Goal: Task Accomplishment & Management: Manage account settings

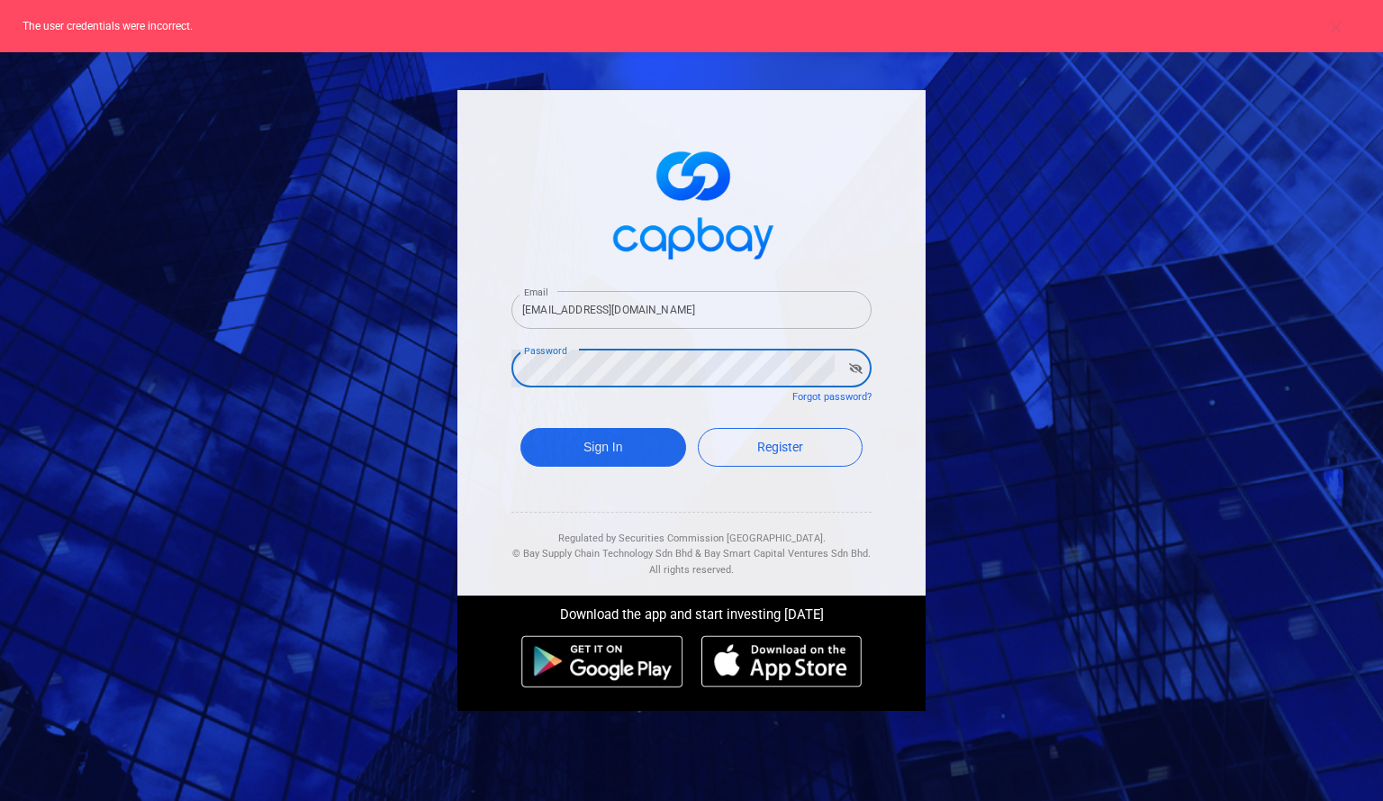
click at [269, 341] on div "Email [EMAIL_ADDRESS][DOMAIN_NAME] Email Password Password Forgot password? Sig…" at bounding box center [691, 400] width 1383 height 801
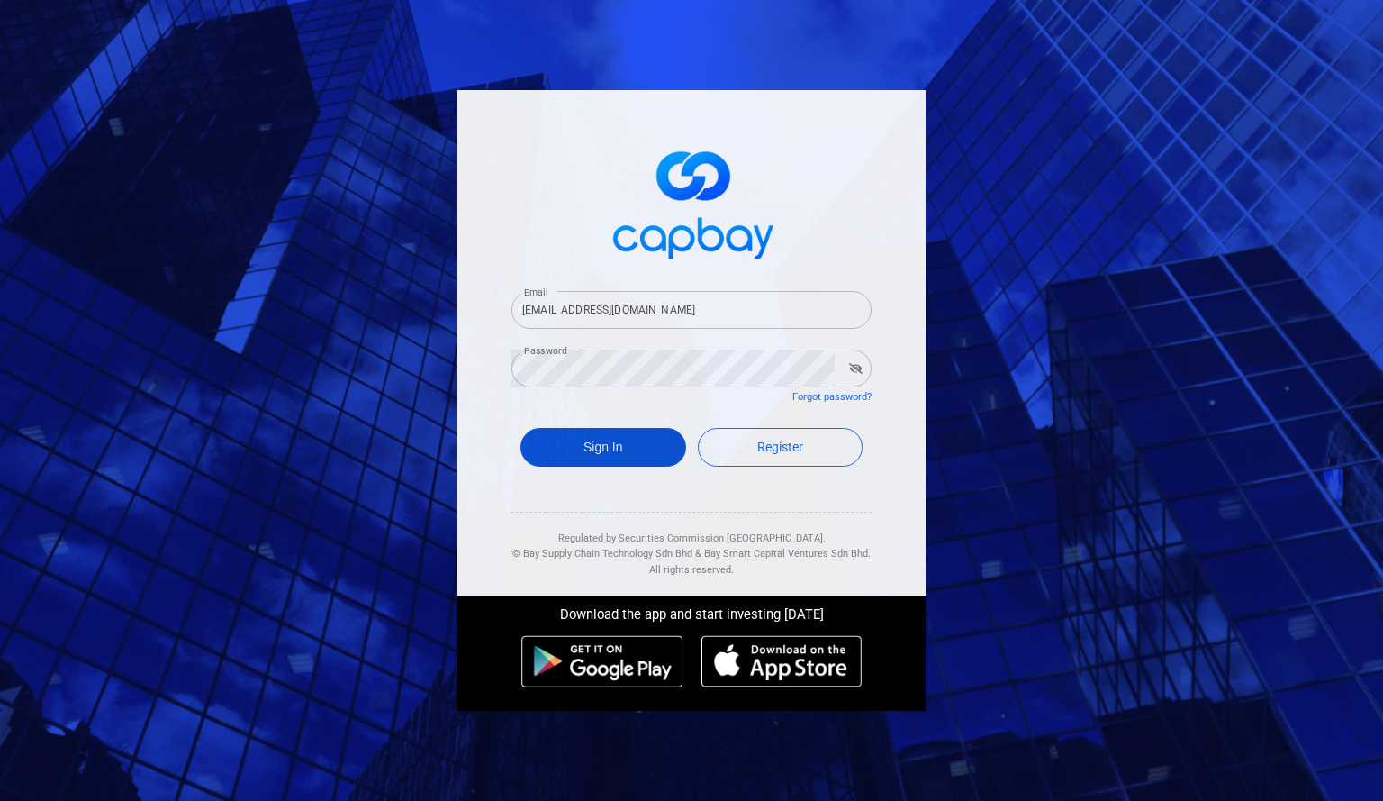
click at [619, 446] on button "Sign In" at bounding box center [603, 447] width 166 height 39
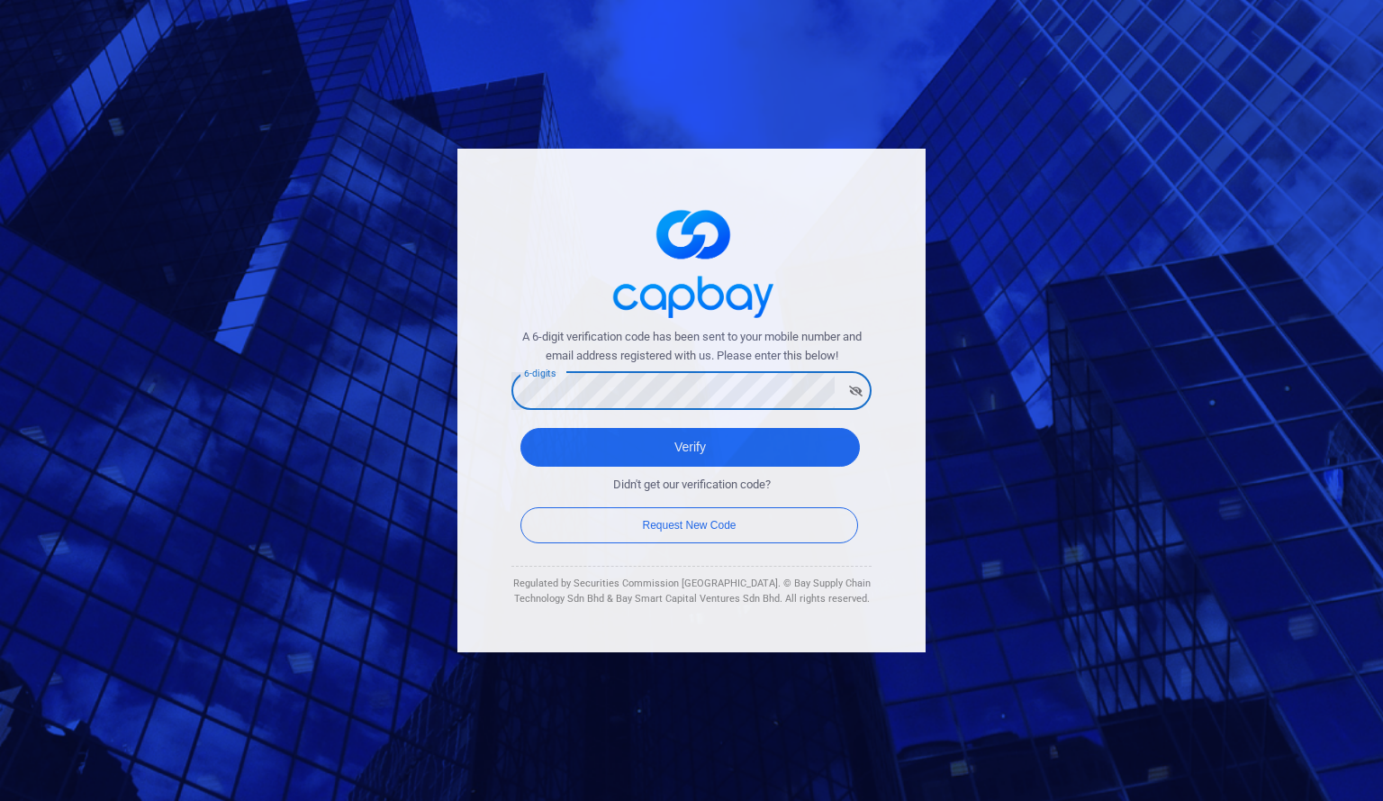
click at [520, 428] on button "Verify" at bounding box center [689, 447] width 339 height 39
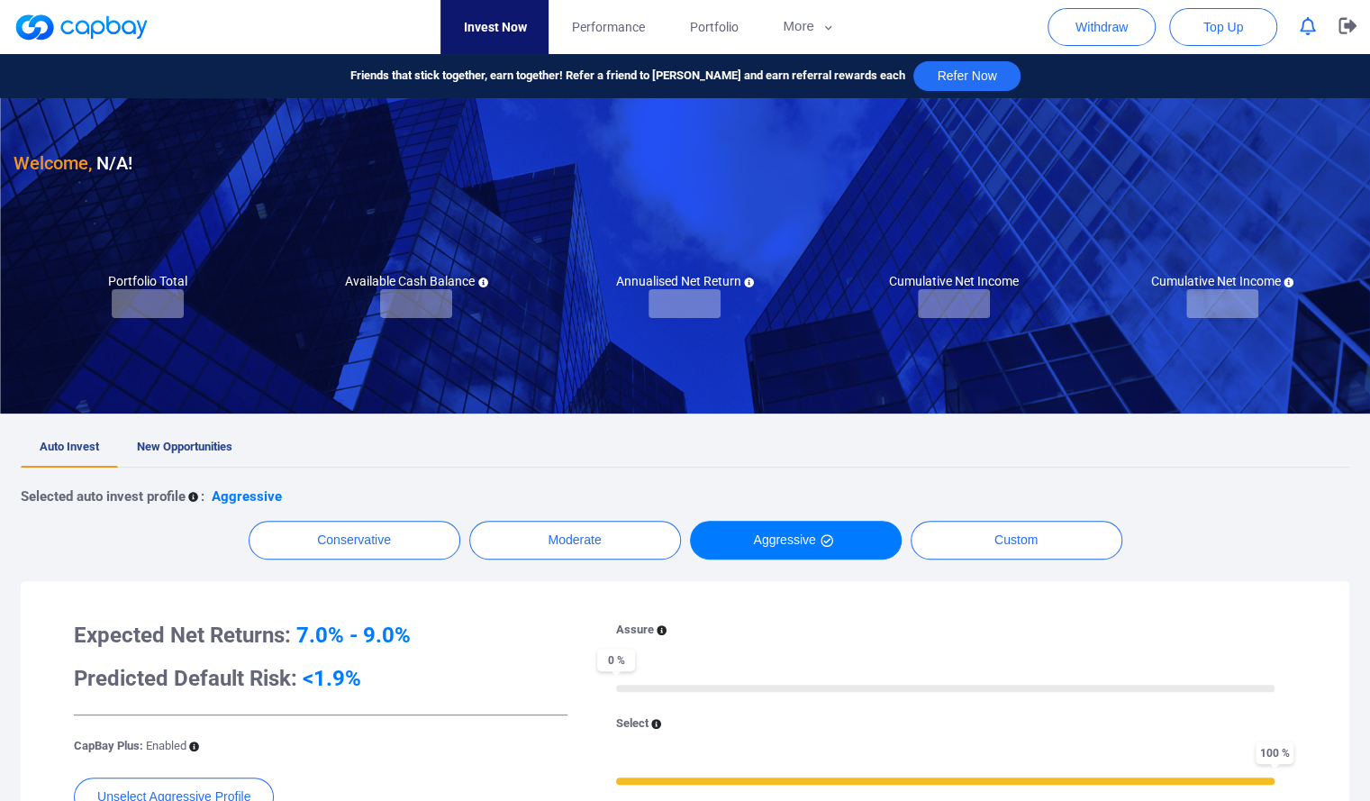
checkbox input "true"
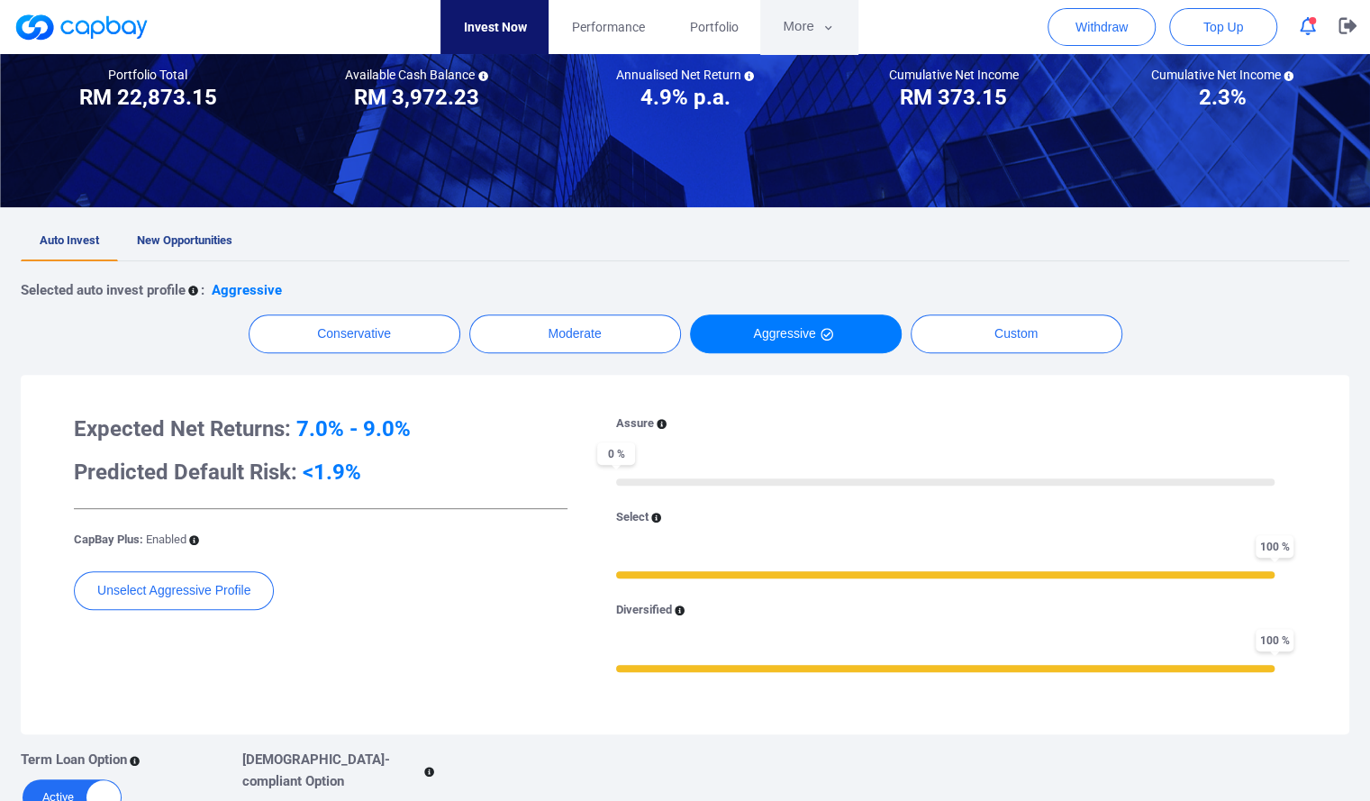
scroll to position [180, 0]
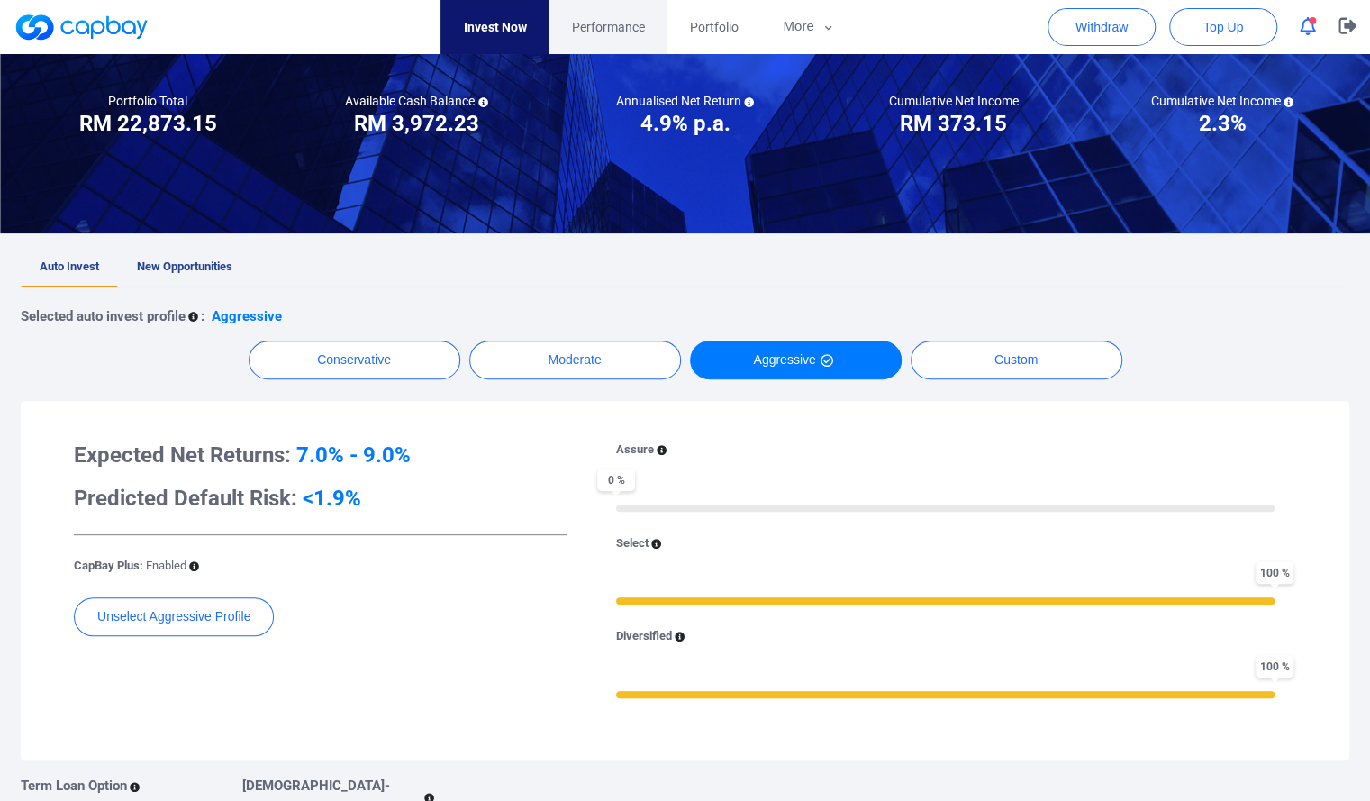
click at [627, 28] on span "Performance" at bounding box center [607, 27] width 73 height 20
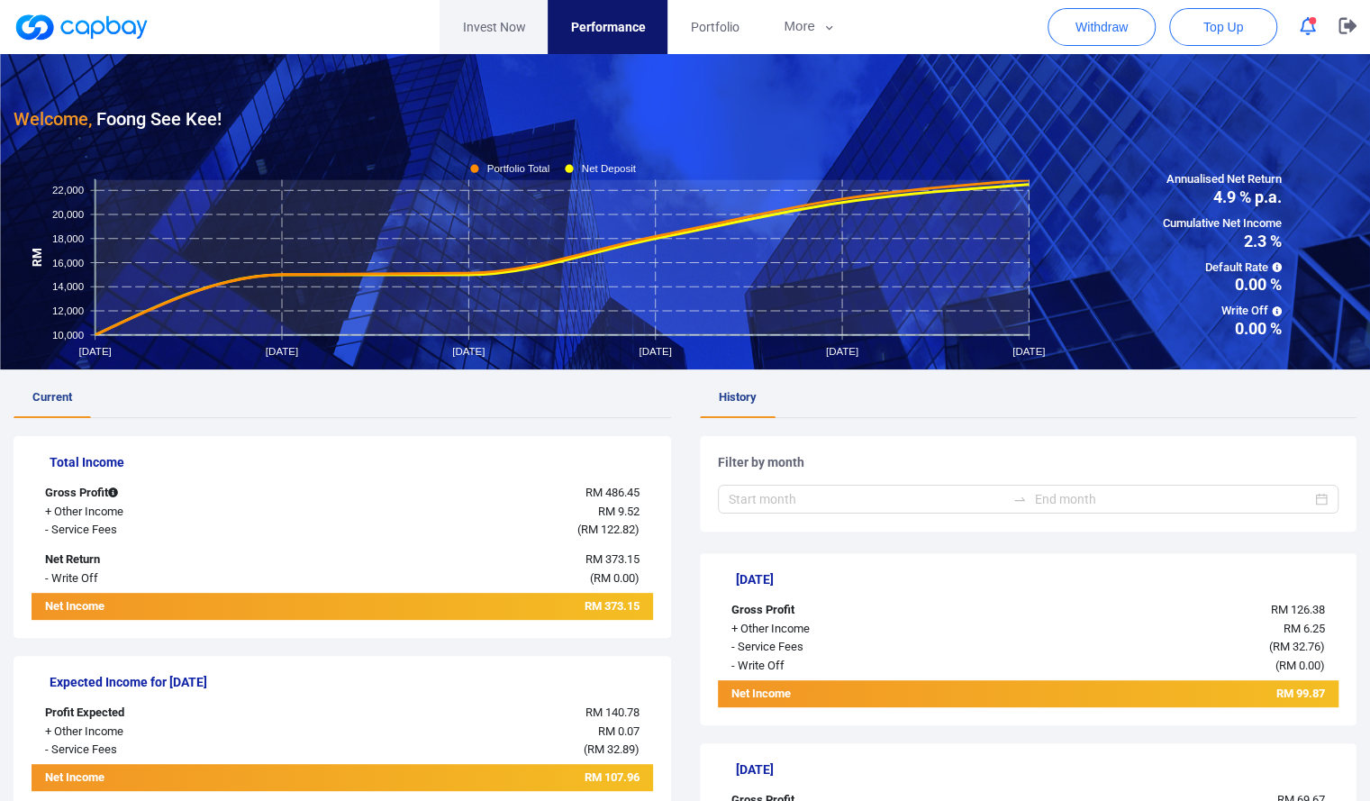
click at [487, 28] on link "Invest Now" at bounding box center [493, 27] width 108 height 54
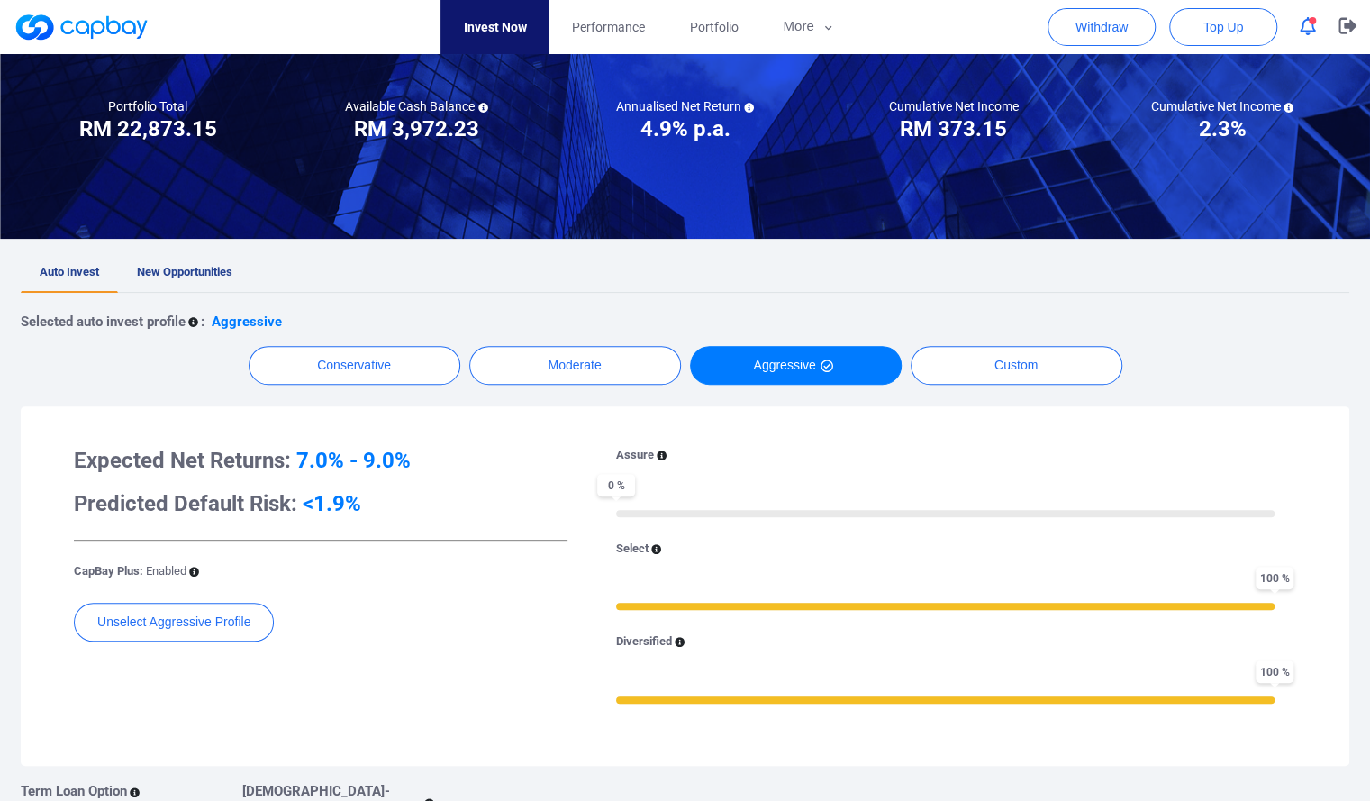
scroll to position [182, 0]
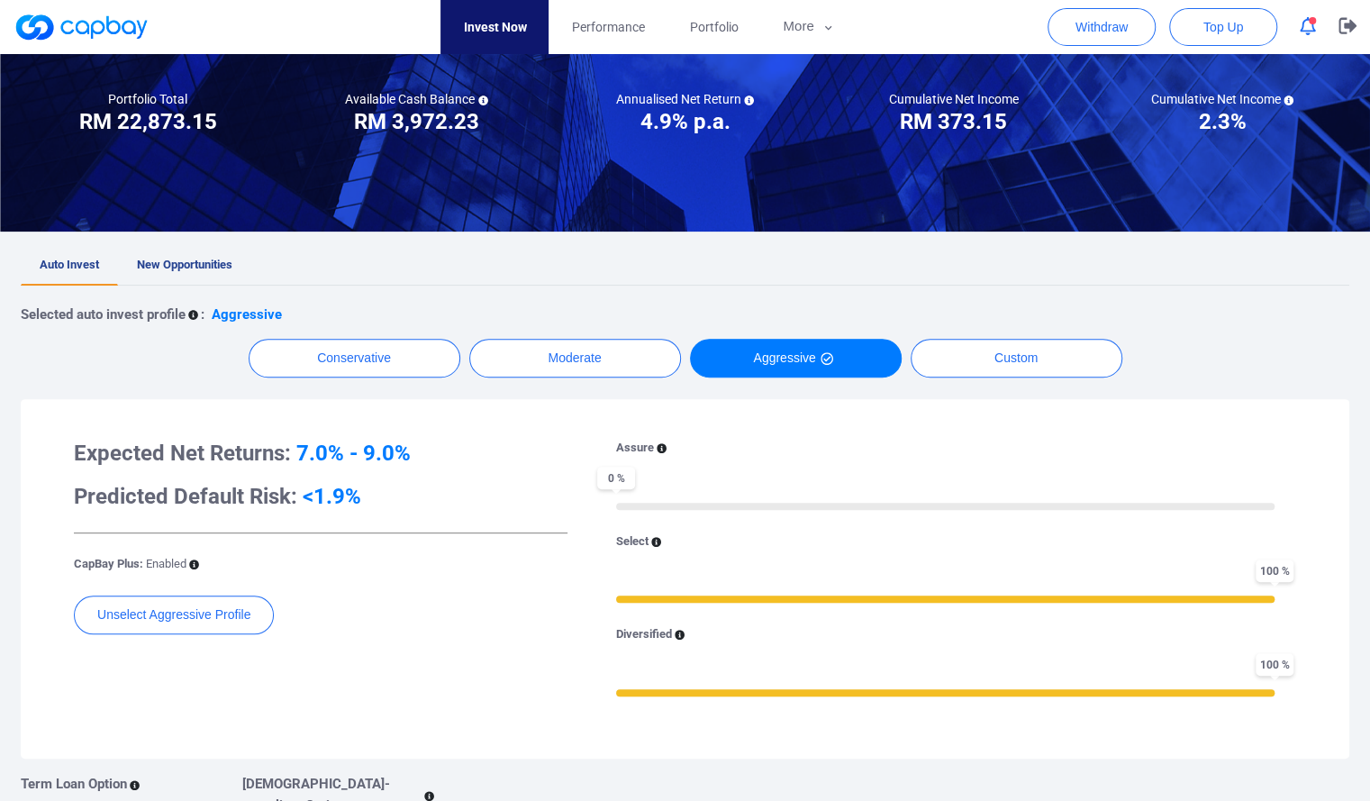
click at [620, 477] on span "0 %" at bounding box center [616, 477] width 38 height 23
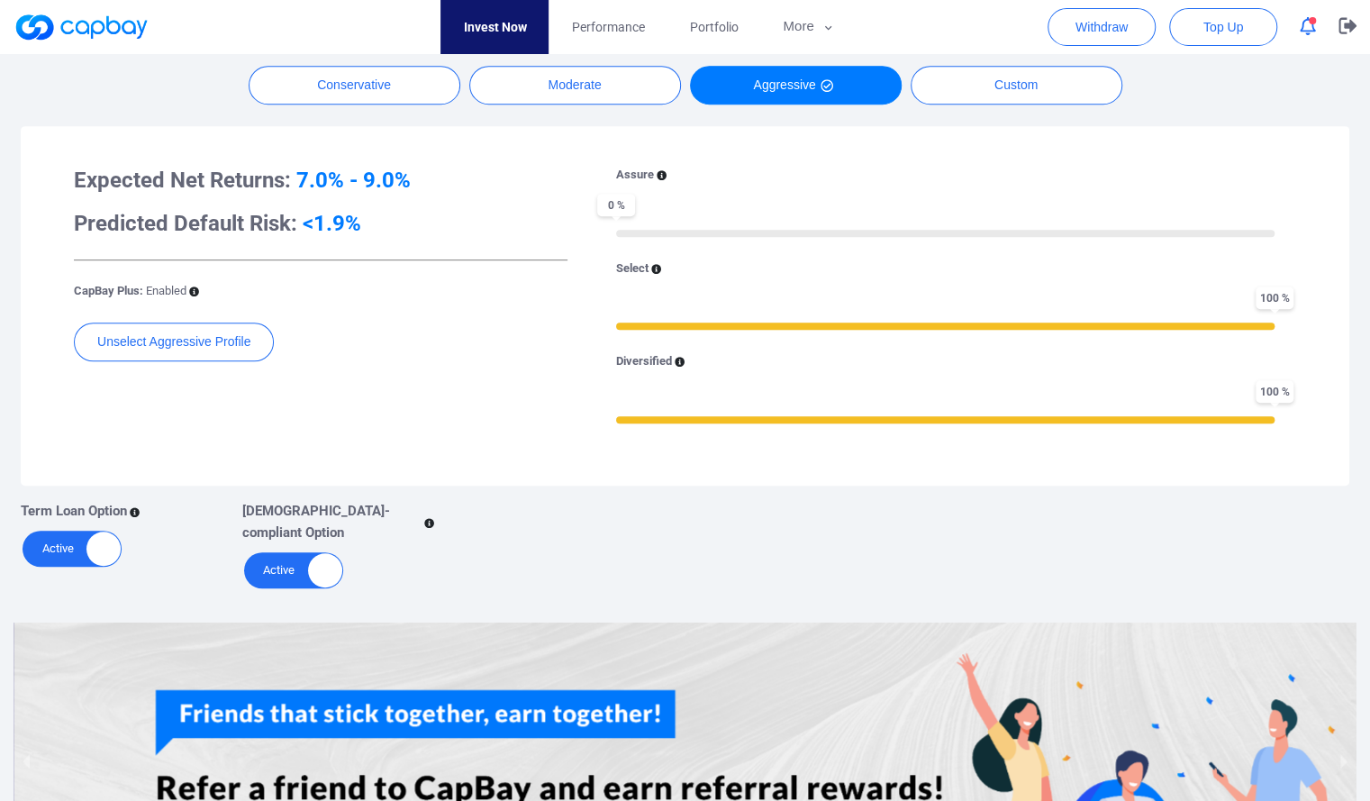
scroll to position [632, 0]
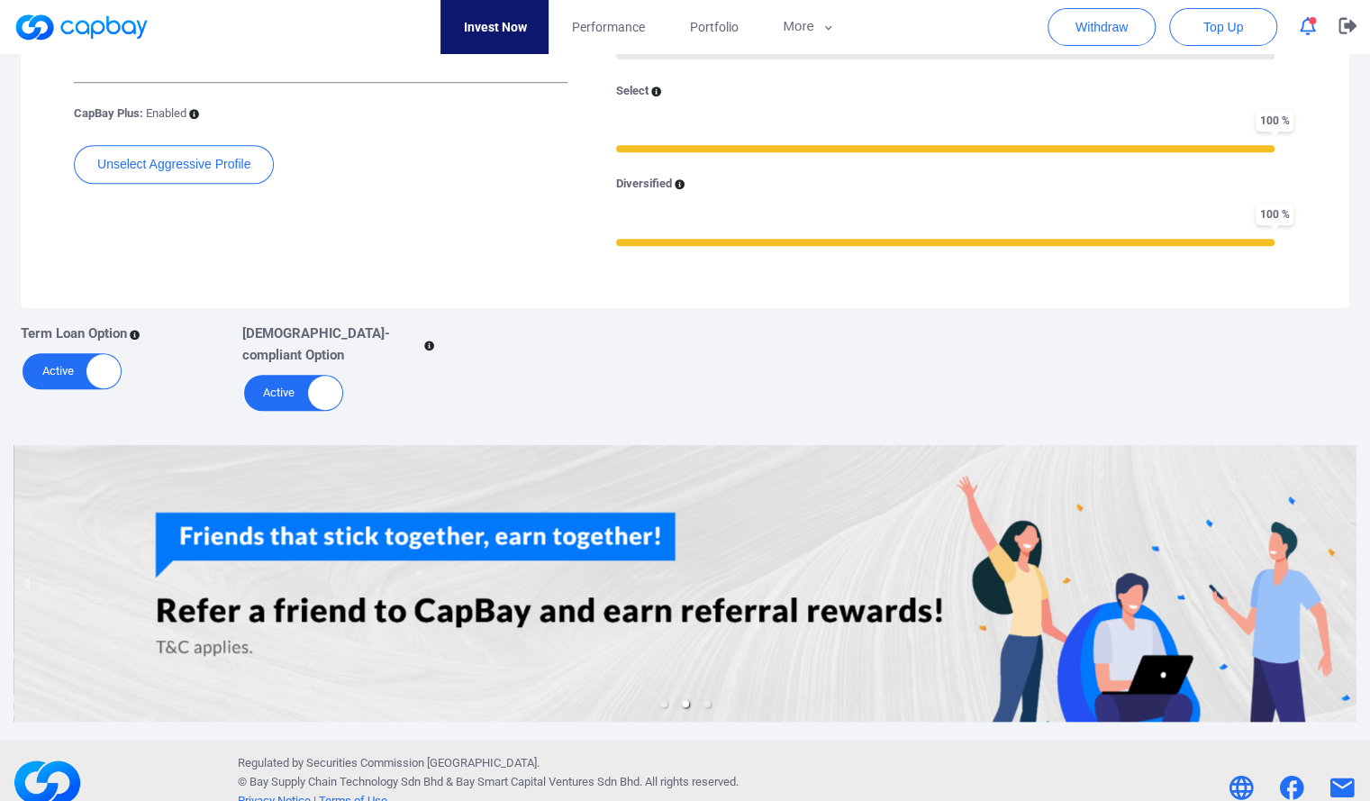
click at [284, 375] on div "Active Inactive" at bounding box center [293, 393] width 99 height 36
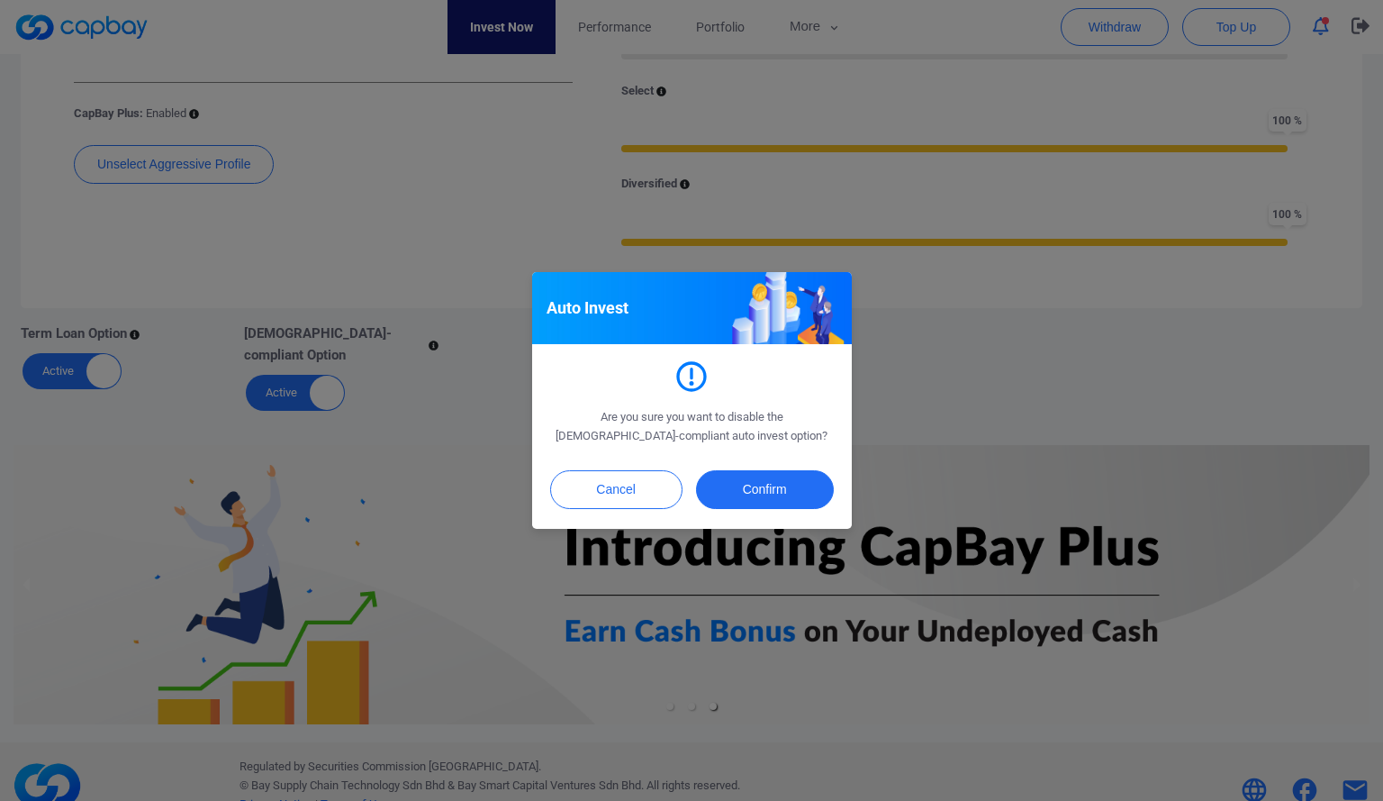
click at [476, 236] on div "Auto Invest Are you sure you want to disable the [DEMOGRAPHIC_DATA]-compliant a…" at bounding box center [691, 400] width 1383 height 801
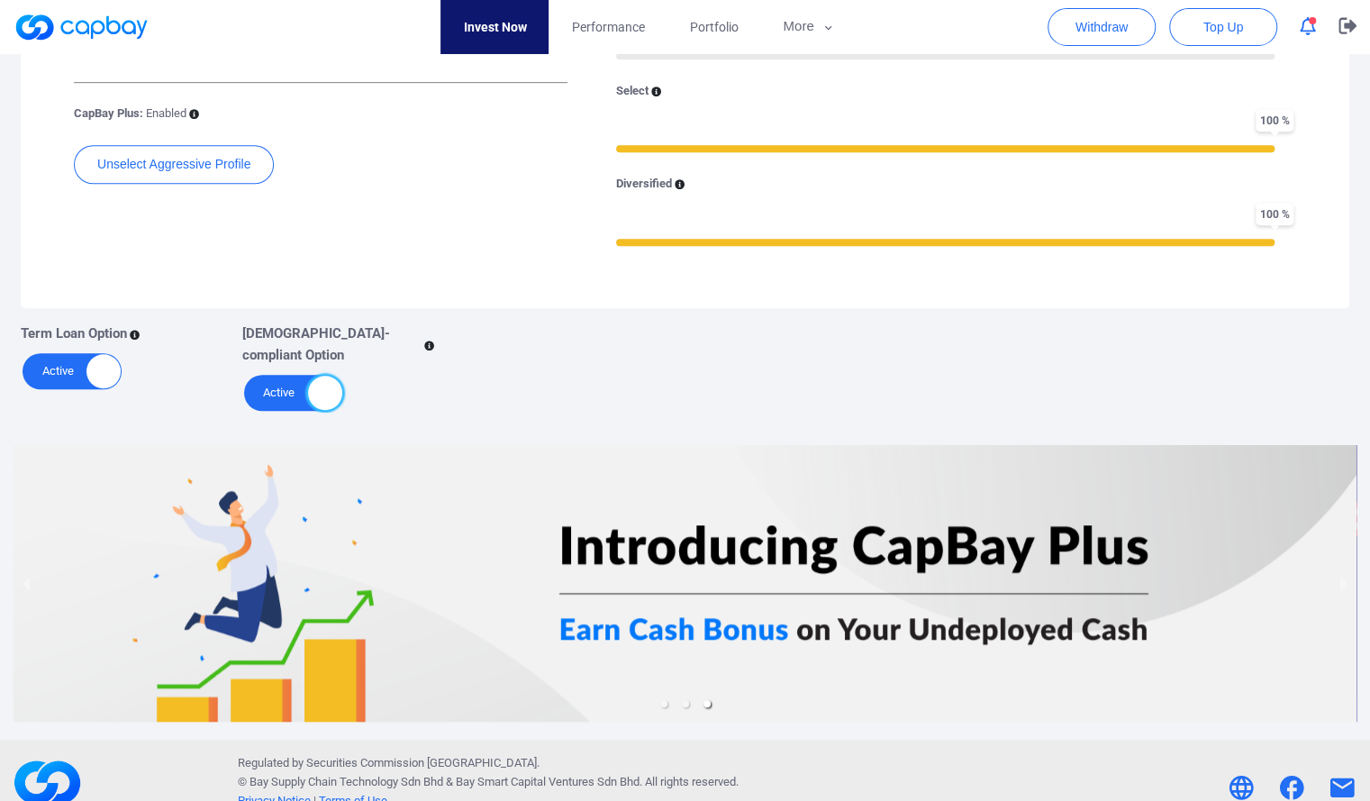
click at [72, 366] on div "Active Inactive" at bounding box center [72, 371] width 99 height 36
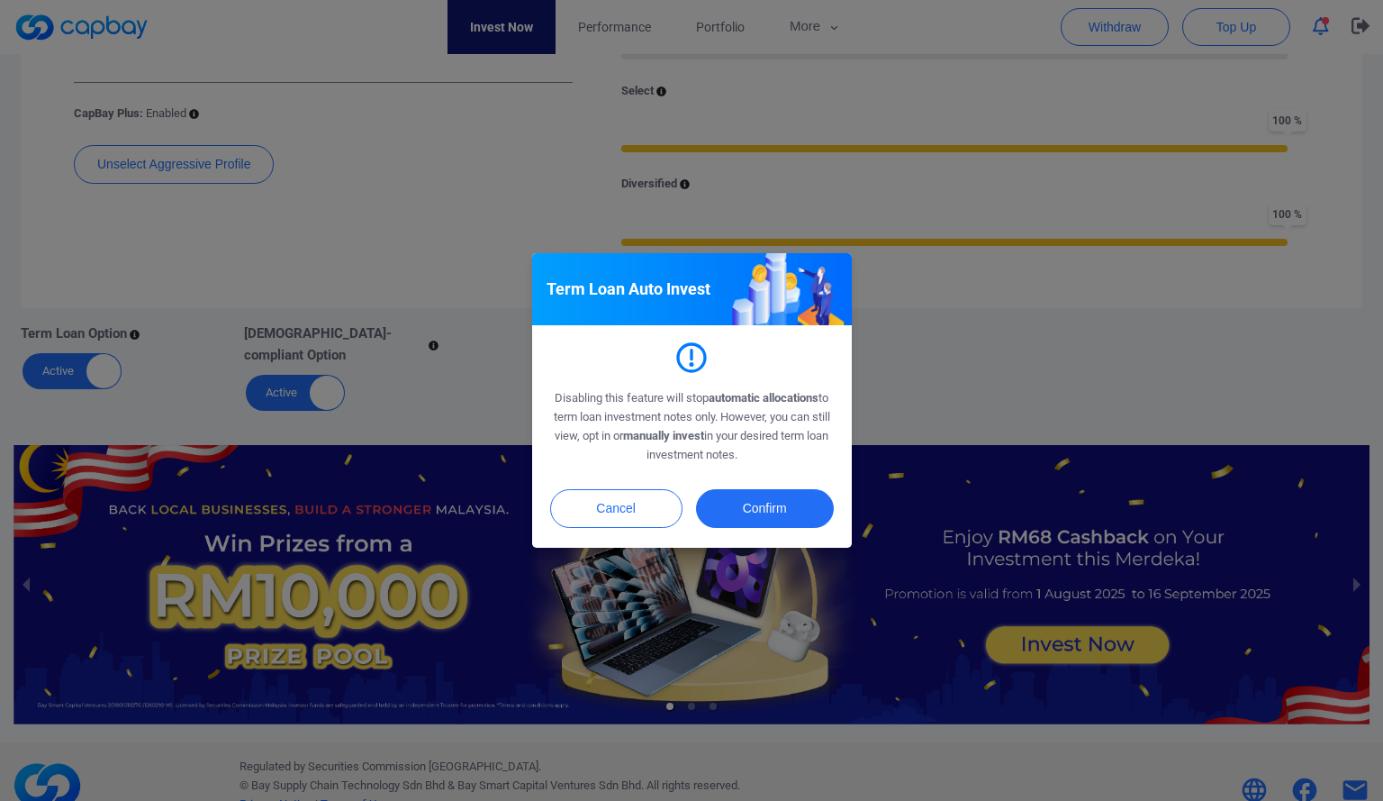
click at [404, 288] on div "Term Loan Auto Invest Disabling this feature will stop automatic allocations to…" at bounding box center [691, 400] width 1383 height 801
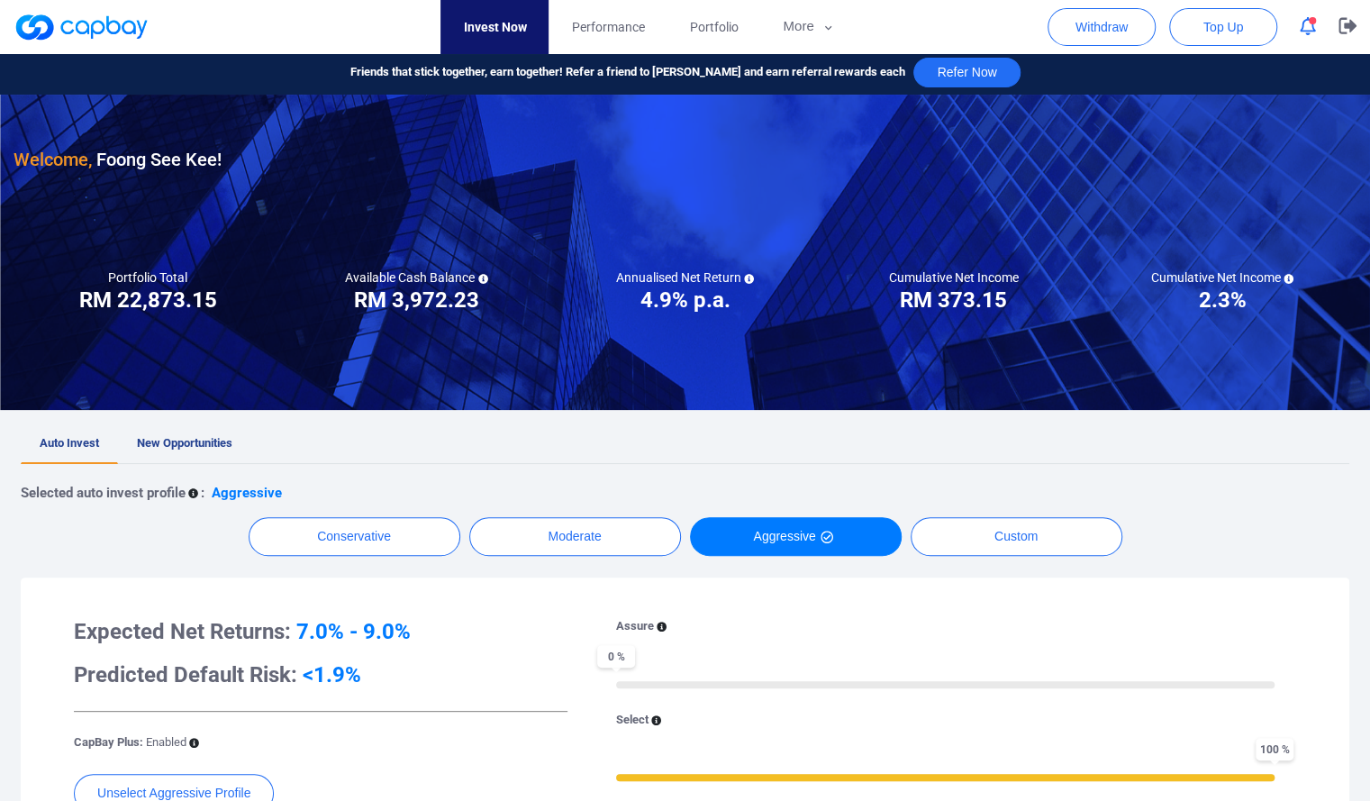
scroll to position [0, 0]
